Goal: Information Seeking & Learning: Learn about a topic

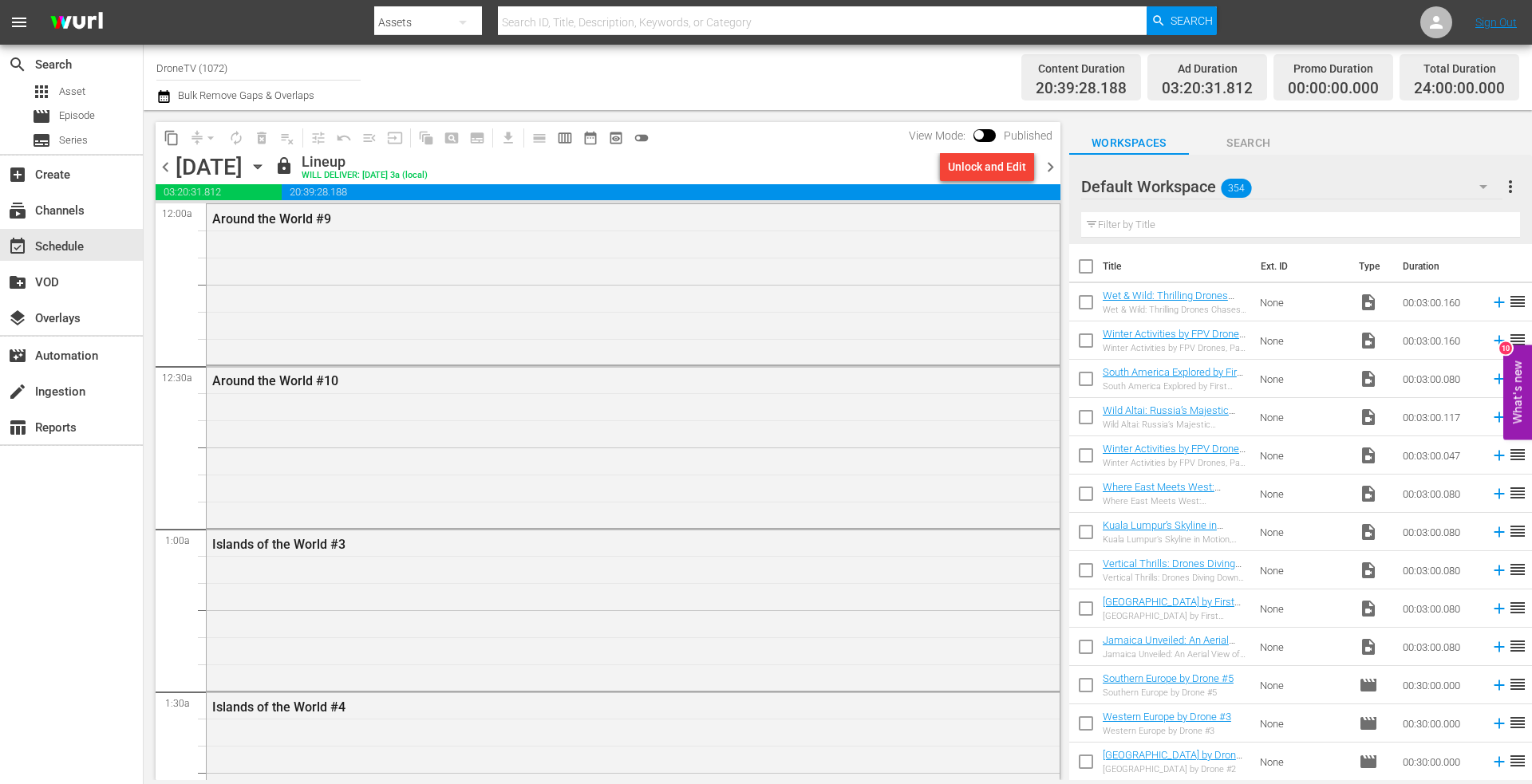
click at [579, 14] on input "text" at bounding box center [822, 22] width 649 height 38
type input "water sports 3"
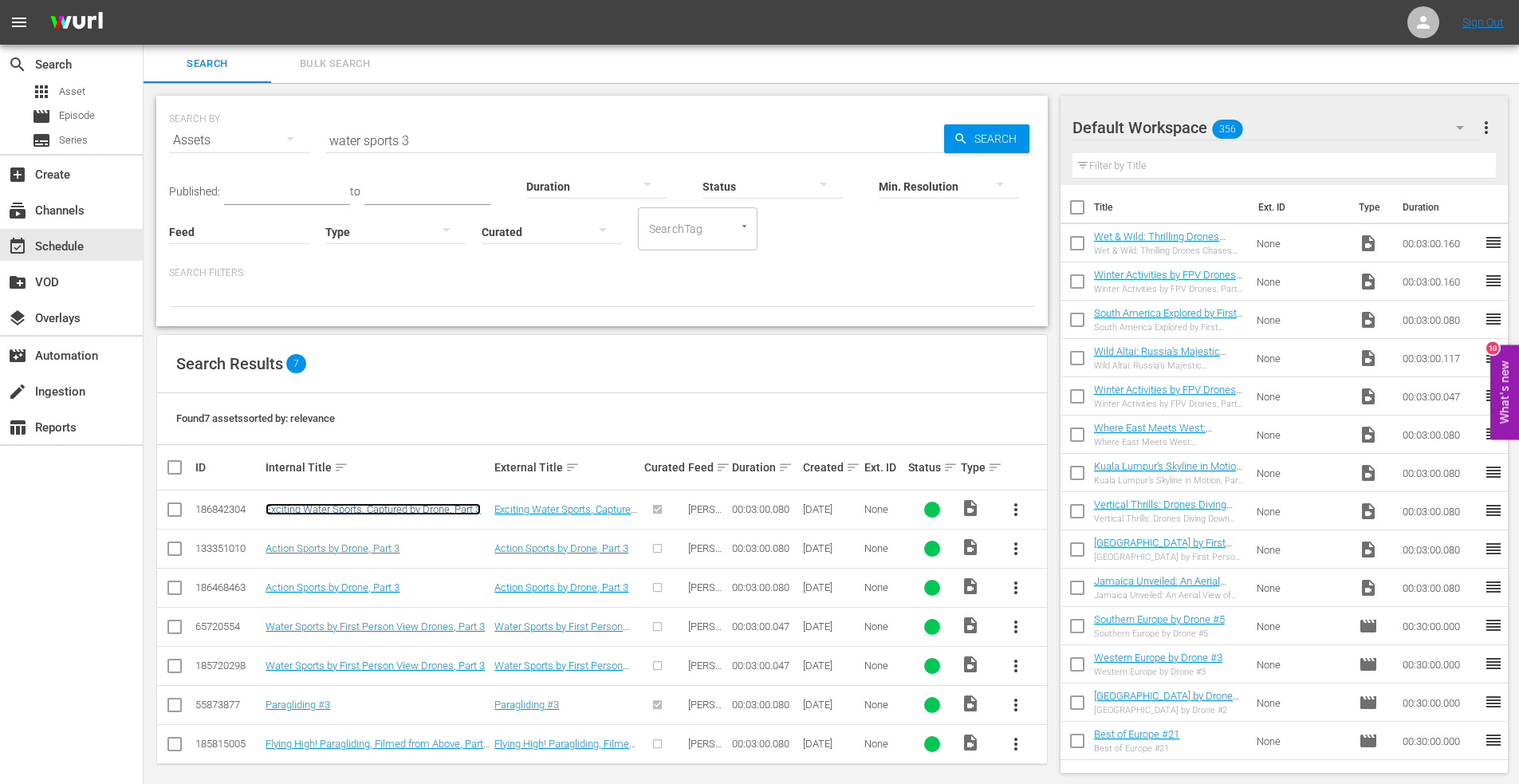
click at [371, 506] on link "Exciting Water Sports, Captured by Drone, Part 3" at bounding box center [373, 509] width 216 height 12
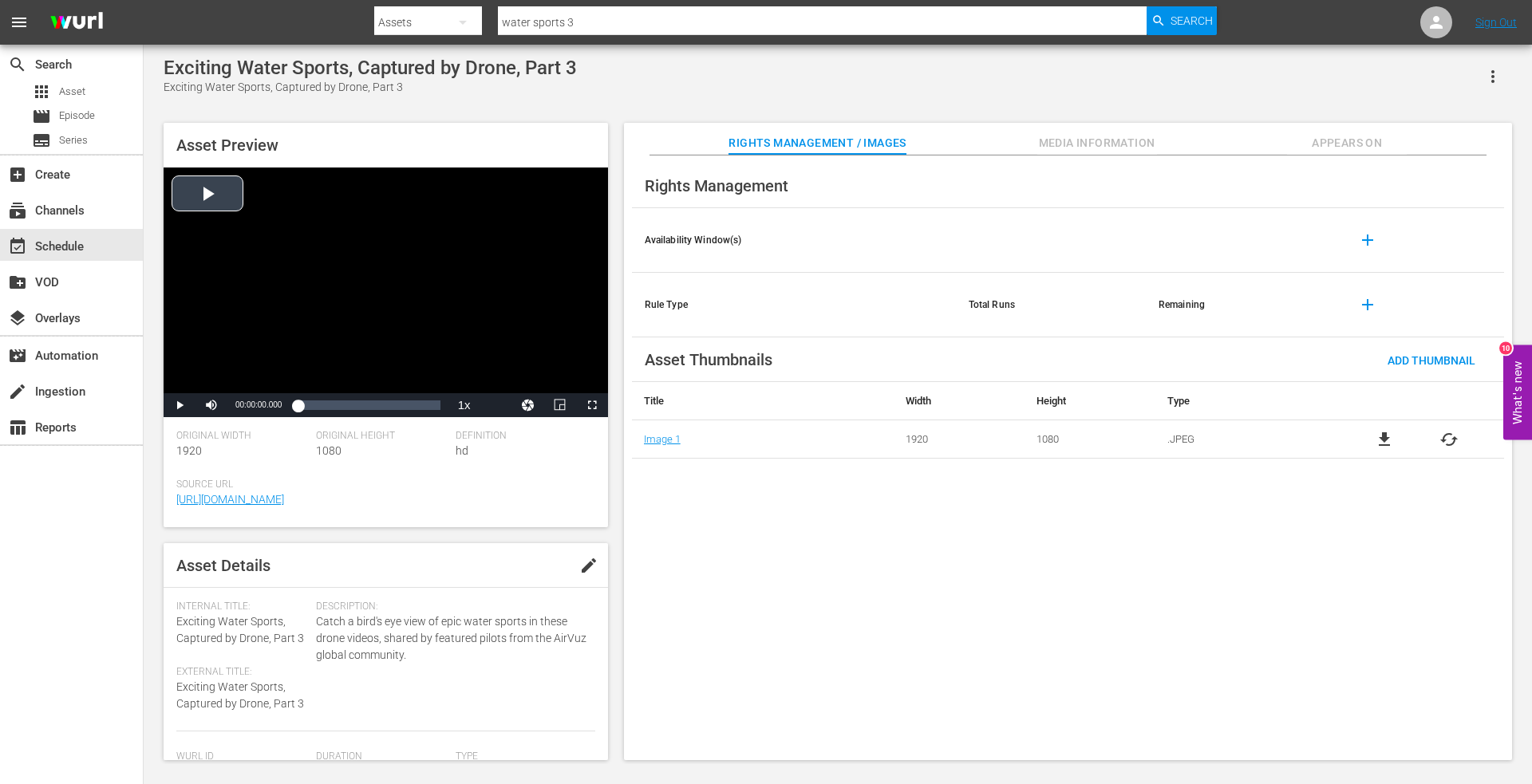
click at [201, 192] on div "Video Player" at bounding box center [385, 280] width 445 height 226
click at [319, 404] on div "Loaded : 13.33% 00:00:27.315 00:00:01.195" at bounding box center [368, 404] width 142 height 16
click at [336, 404] on div "Loaded : 26.60% 00:00:48.560 00:00:27.813" at bounding box center [368, 404] width 142 height 16
click at [356, 403] on div "Loaded : 43.25% 00:01:12.841 00:00:50.716" at bounding box center [368, 404] width 142 height 16
click at [392, 404] on div "Loaded : 79.95% 00:01:58.367 00:01:20.343" at bounding box center [368, 404] width 142 height 16
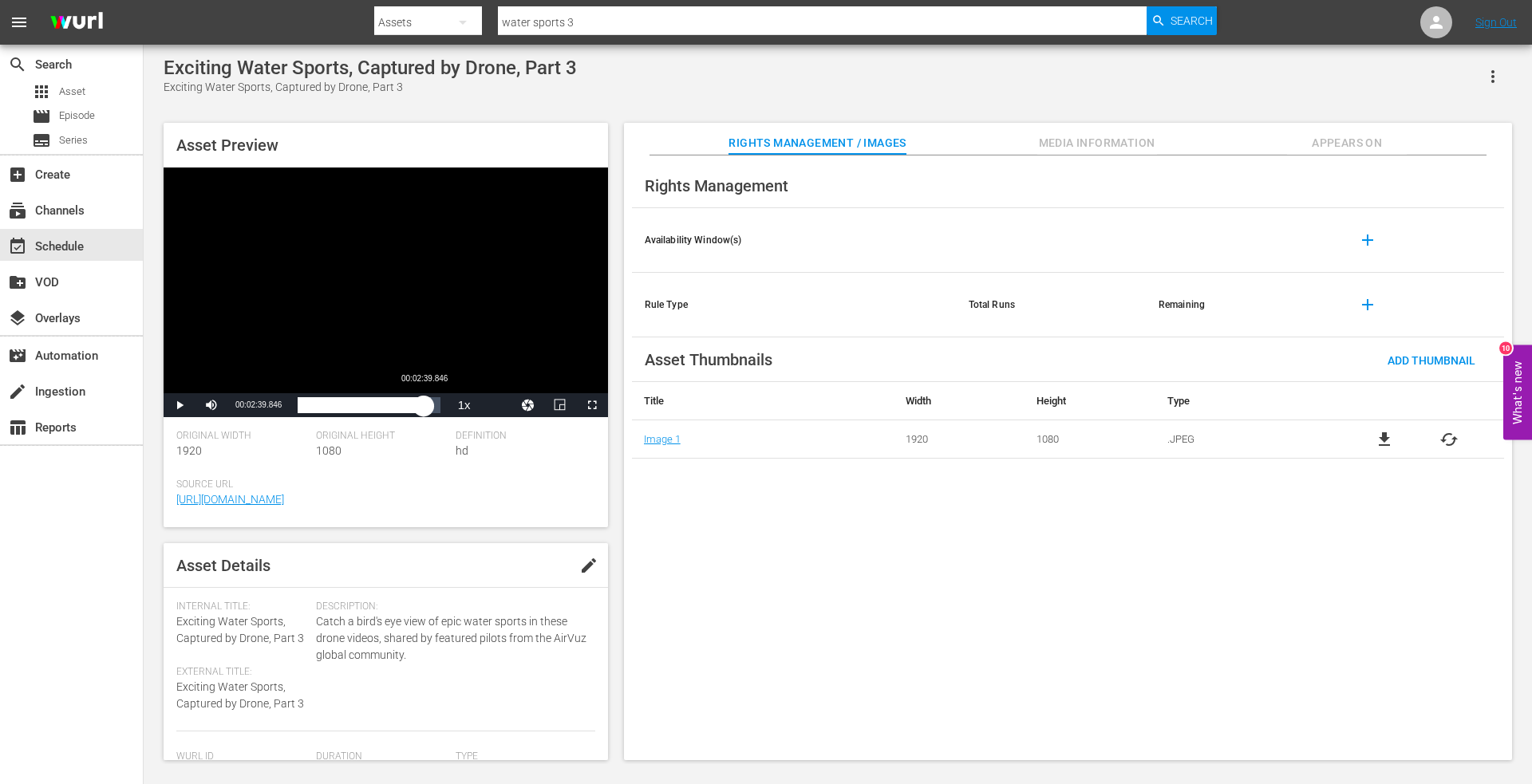
click at [424, 402] on div "Loaded : 93.37% 00:02:39.846 00:02:01.534" at bounding box center [368, 404] width 142 height 16
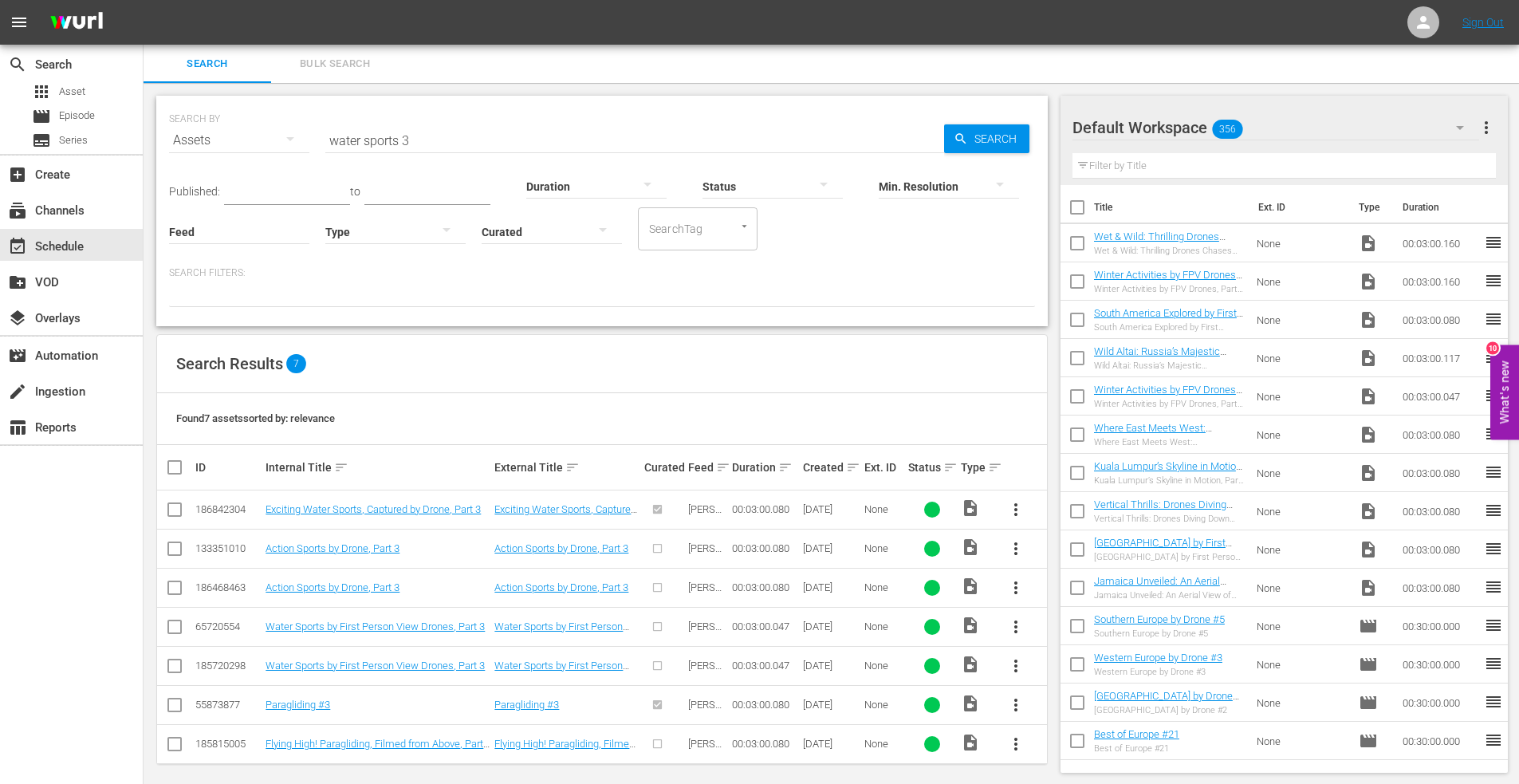
drag, startPoint x: 425, startPoint y: 141, endPoint x: 164, endPoint y: 136, distance: 261.0
click at [164, 136] on div "SEARCH BY Search By Assets Search ID, Title, Description, Keywords, or Category…" at bounding box center [602, 211] width 891 height 231
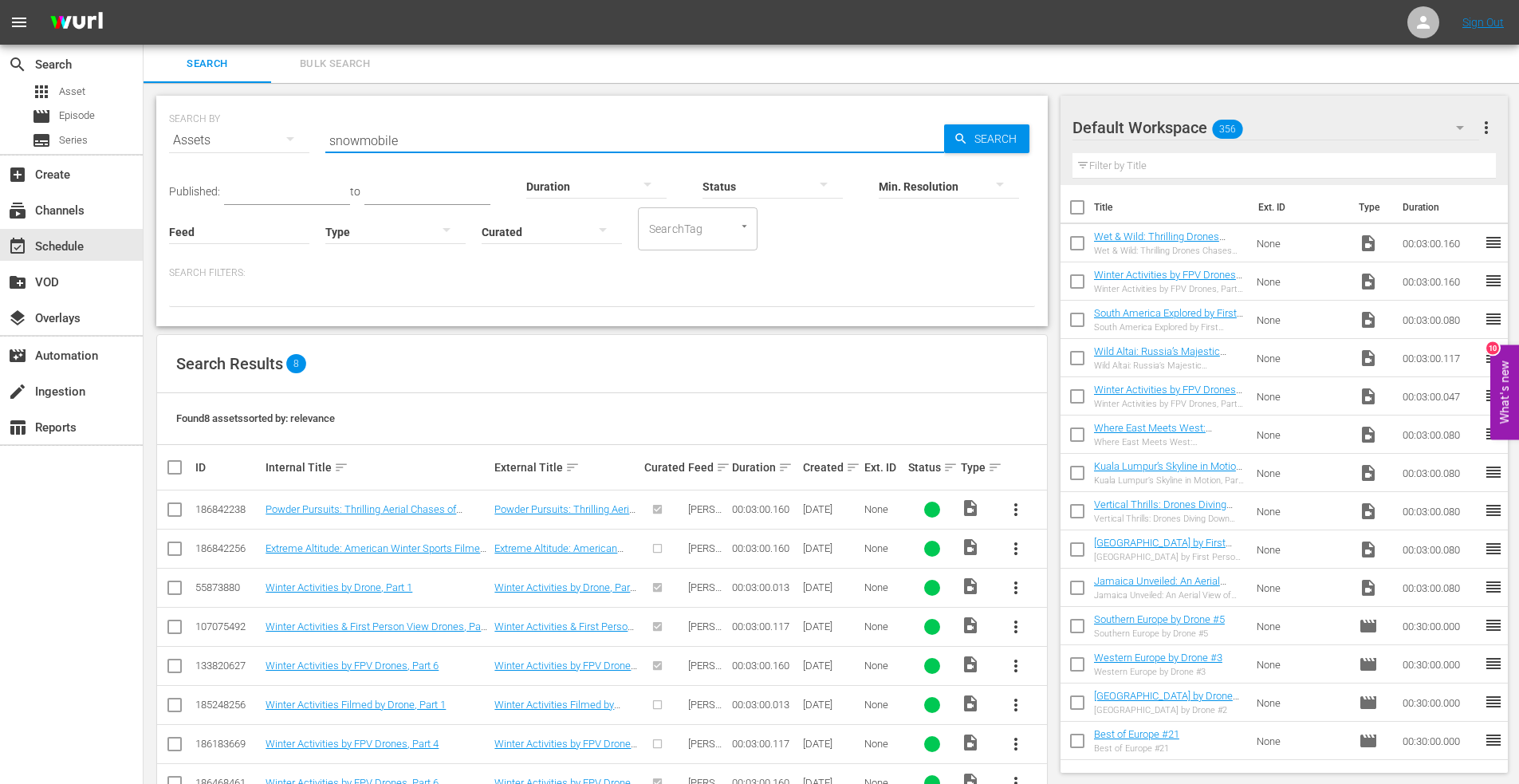
drag, startPoint x: 367, startPoint y: 141, endPoint x: 261, endPoint y: 126, distance: 107.1
click at [261, 126] on div "SEARCH BY Search By Assets Search ID, Title, Description, Keywords, or Category…" at bounding box center [602, 131] width 866 height 57
type input "historical"
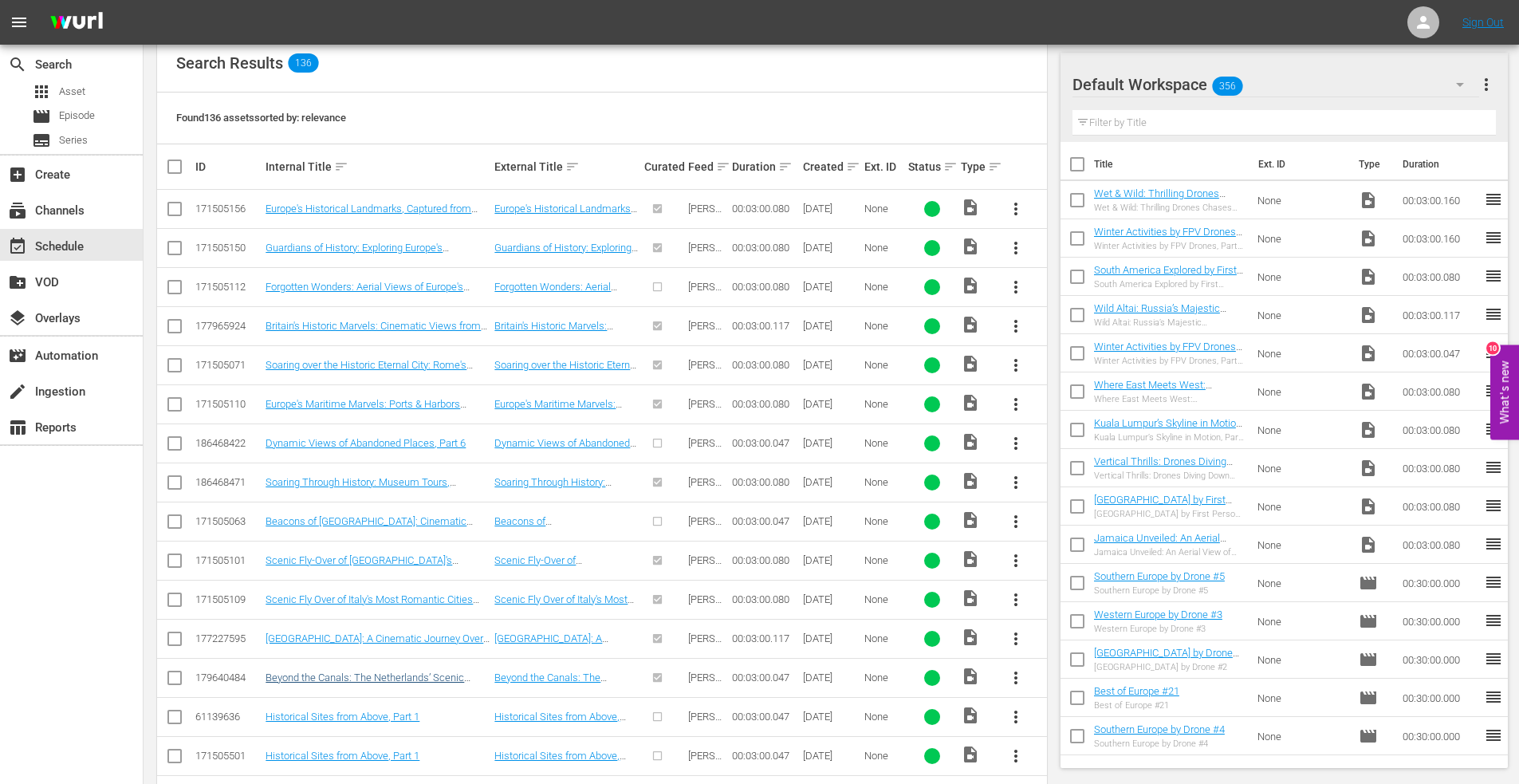
scroll to position [319, 0]
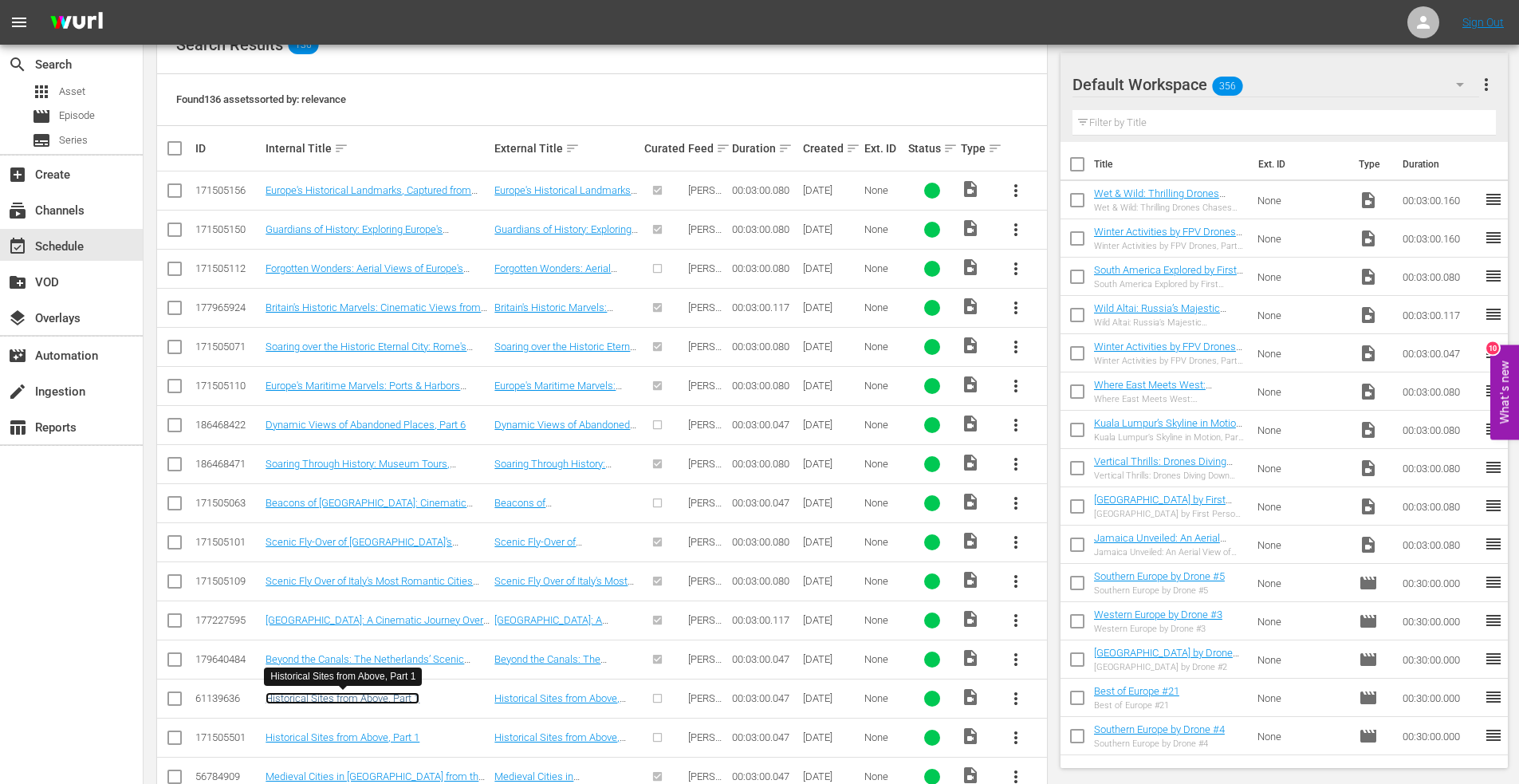
click at [320, 702] on link "Historical Sites from Above, Part 1" at bounding box center [342, 698] width 154 height 12
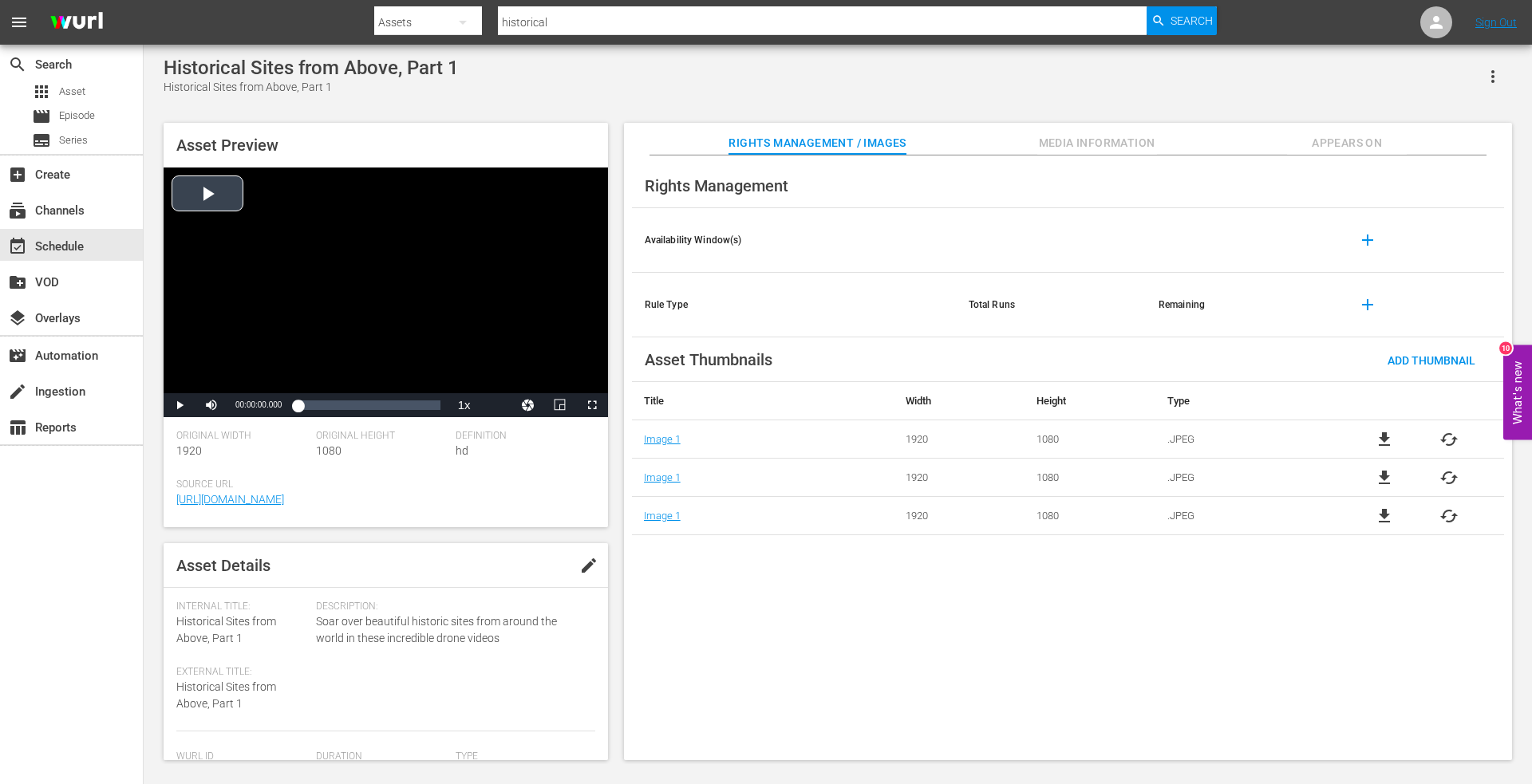
click at [206, 191] on div "Video Player" at bounding box center [385, 280] width 445 height 226
click at [326, 407] on div "00:00:36.414" at bounding box center [326, 404] width 1 height 16
click at [348, 406] on div "Loaded : 53.37% 00:01:03.724 00:00:38.150" at bounding box center [368, 404] width 142 height 16
click at [375, 404] on div "00:01:38.115" at bounding box center [375, 404] width 1 height 16
click at [403, 403] on div "Loaded : 83.32% 00:02:13.518 00:01:39.031" at bounding box center [368, 404] width 142 height 16
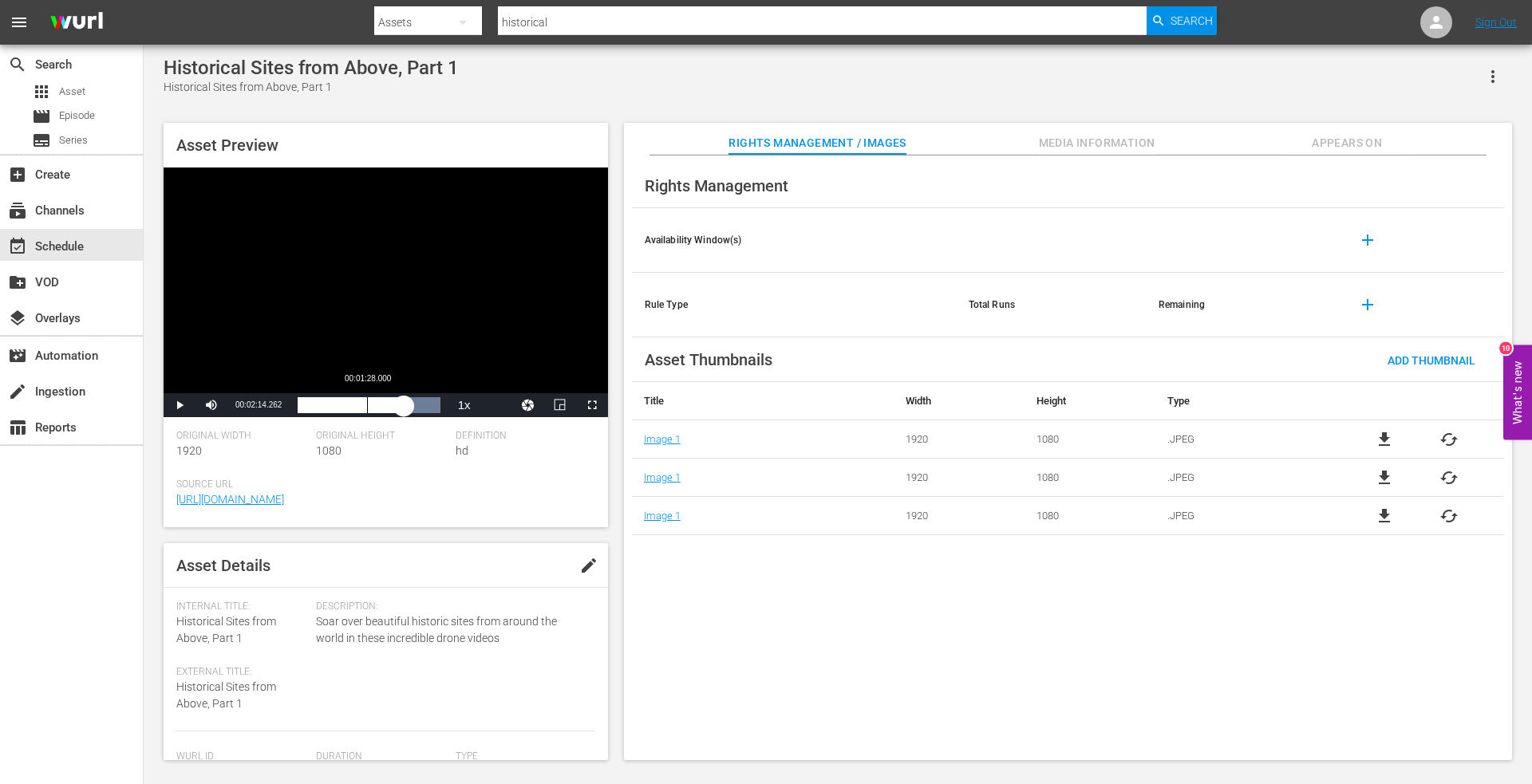
click at [368, 405] on div "Loaded : 100.00% 00:01:28.000 00:02:14.477" at bounding box center [368, 404] width 142 height 16
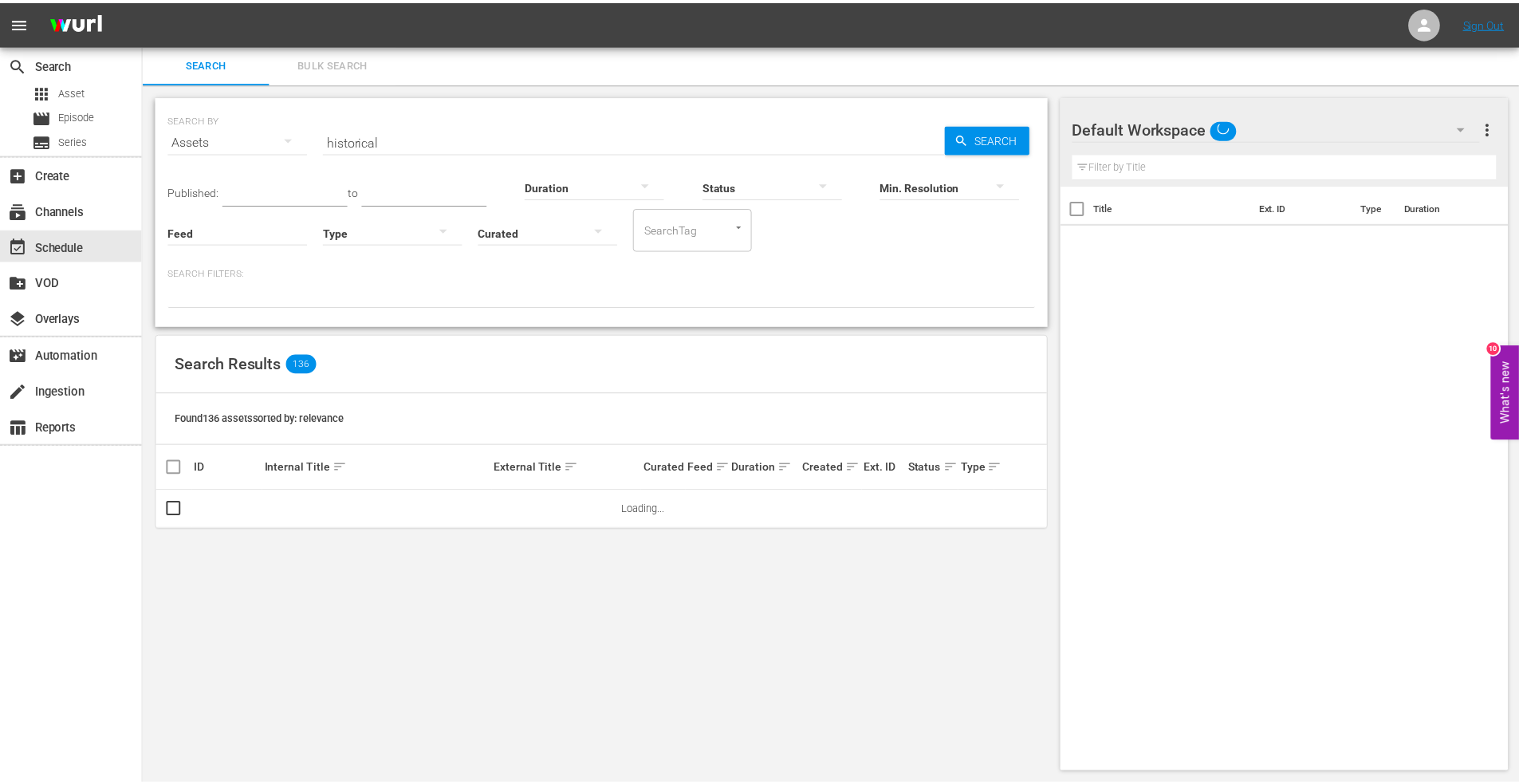
scroll to position [2, 0]
